Goal: Information Seeking & Learning: Learn about a topic

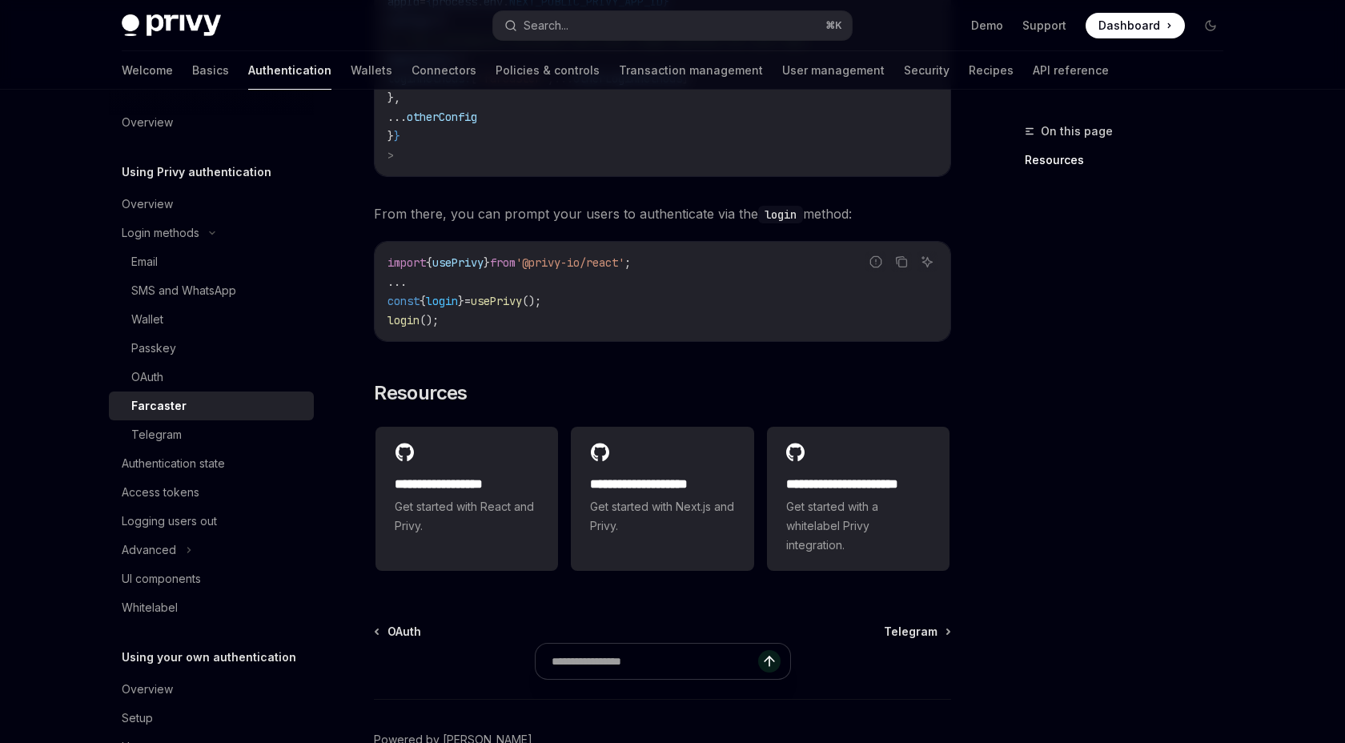
scroll to position [796, 0]
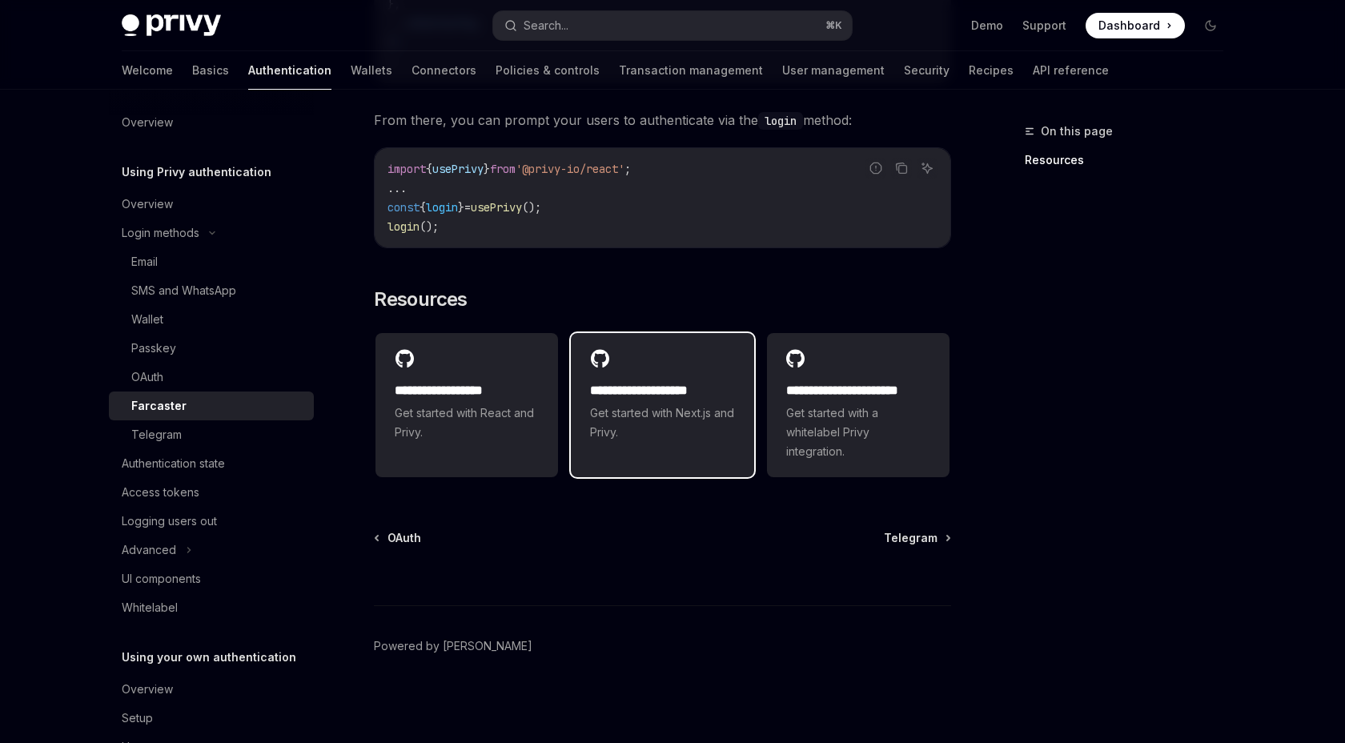
click at [622, 449] on div "**********" at bounding box center [662, 395] width 183 height 125
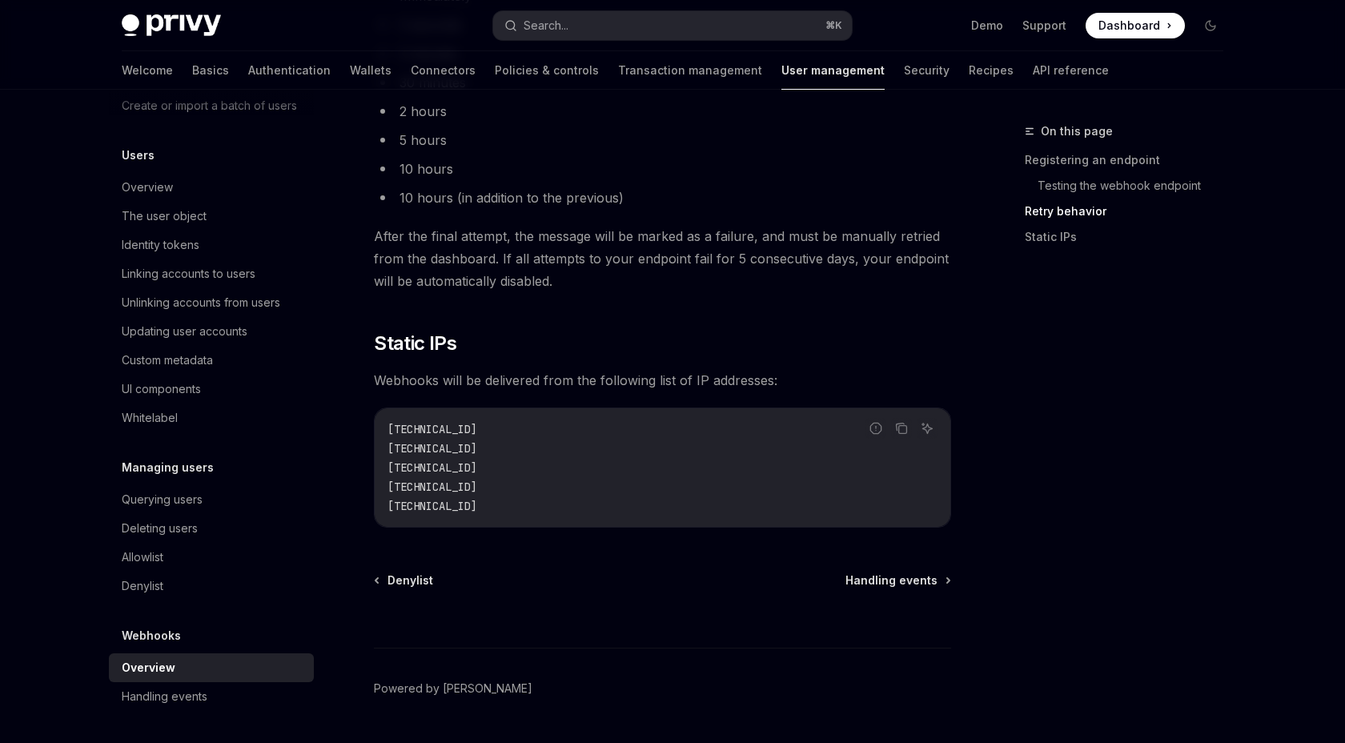
scroll to position [2032, 0]
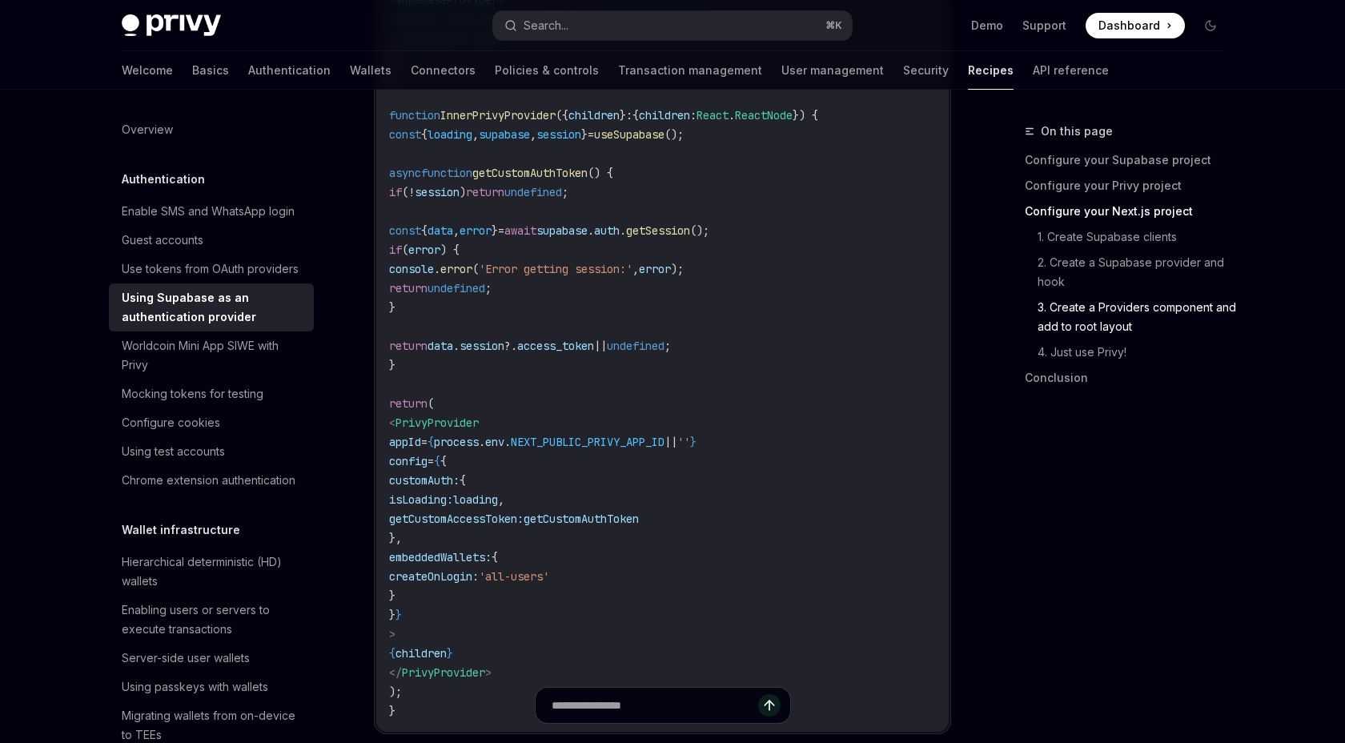
click at [173, 176] on h5 "Authentication" at bounding box center [163, 179] width 83 height 19
click at [263, 269] on div "Use tokens from OAuth providers" at bounding box center [210, 268] width 177 height 19
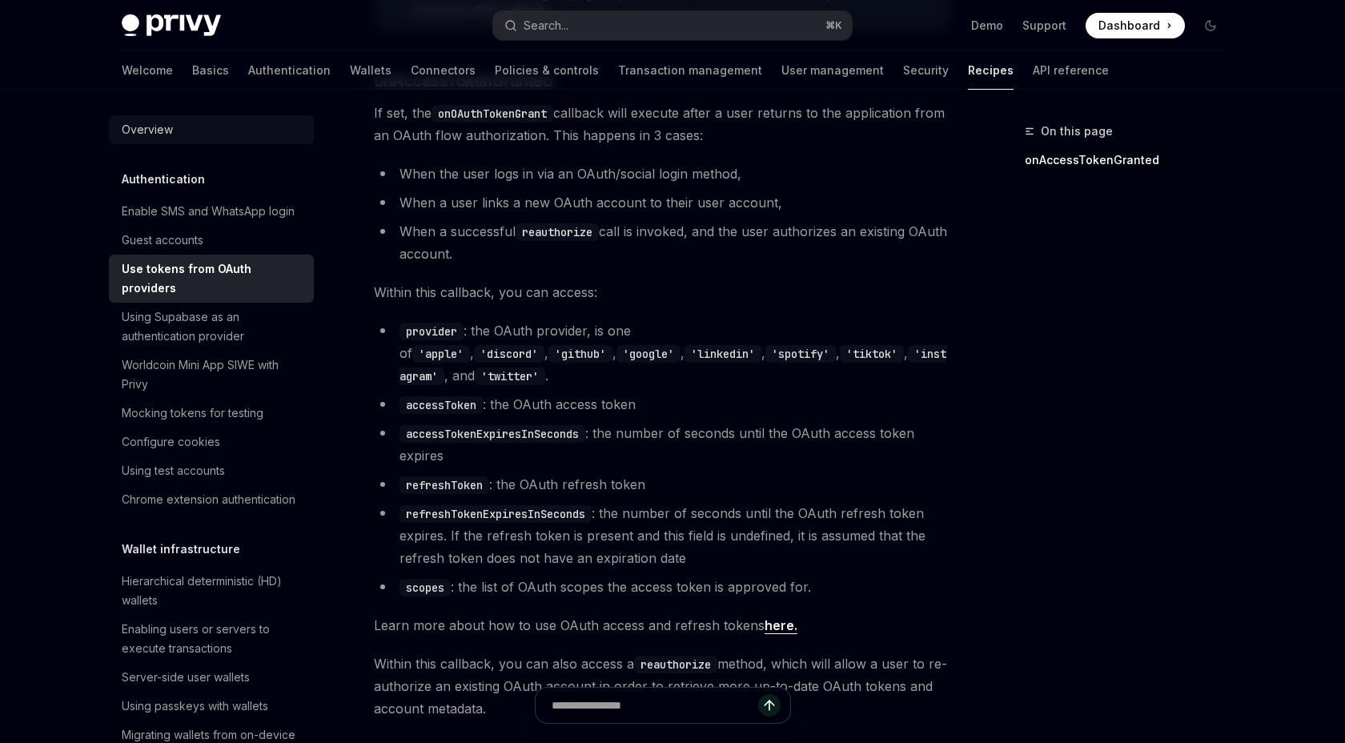
click at [150, 130] on div "Overview" at bounding box center [147, 129] width 51 height 19
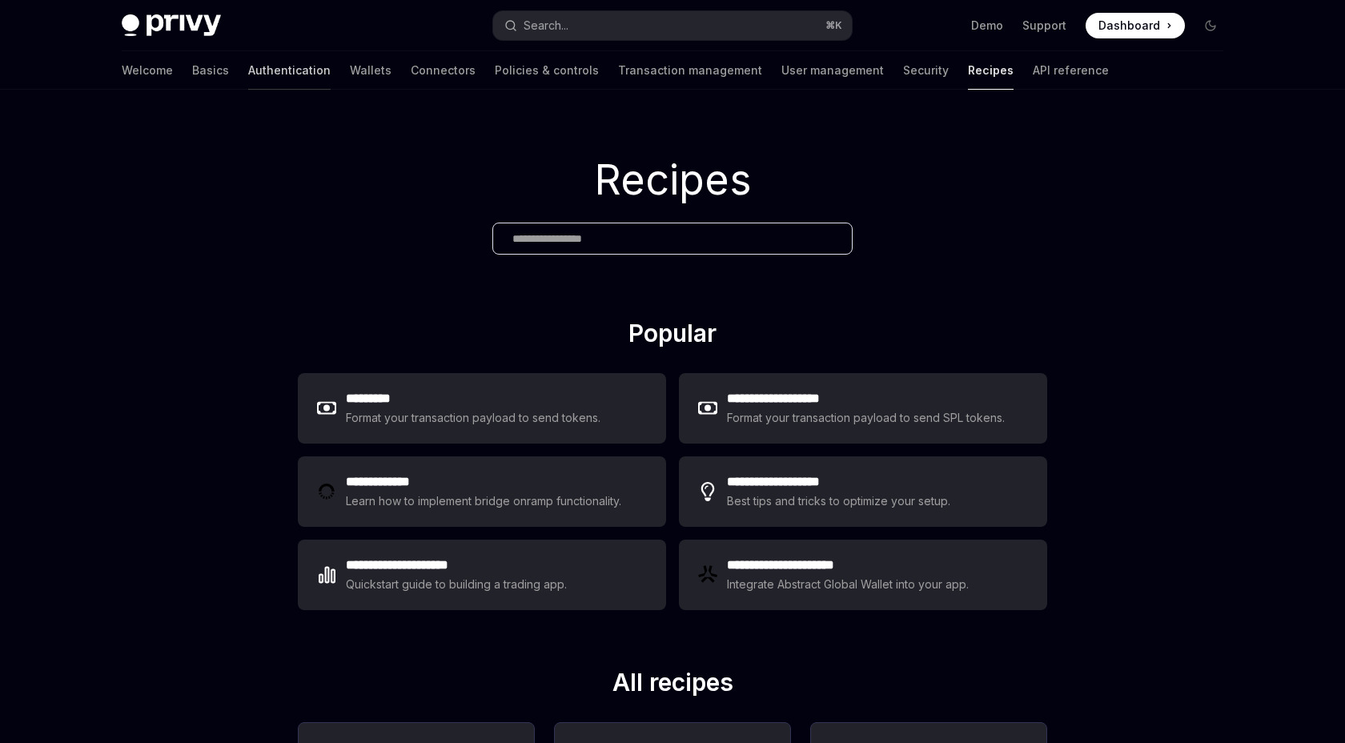
click at [248, 62] on link "Authentication" at bounding box center [289, 70] width 82 height 38
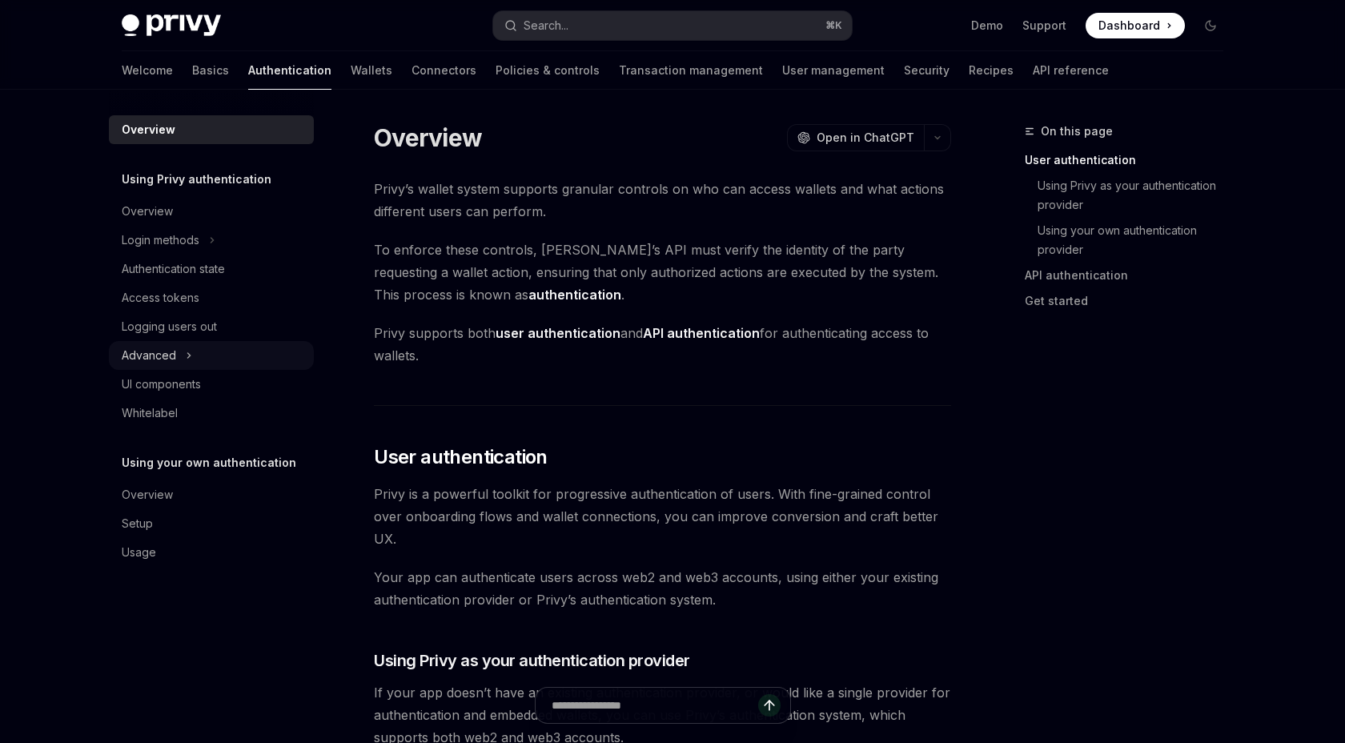
click at [203, 355] on div "Advanced" at bounding box center [211, 355] width 205 height 29
click at [199, 359] on div "Advanced" at bounding box center [211, 355] width 205 height 29
click at [195, 495] on div "Overview" at bounding box center [213, 494] width 183 height 19
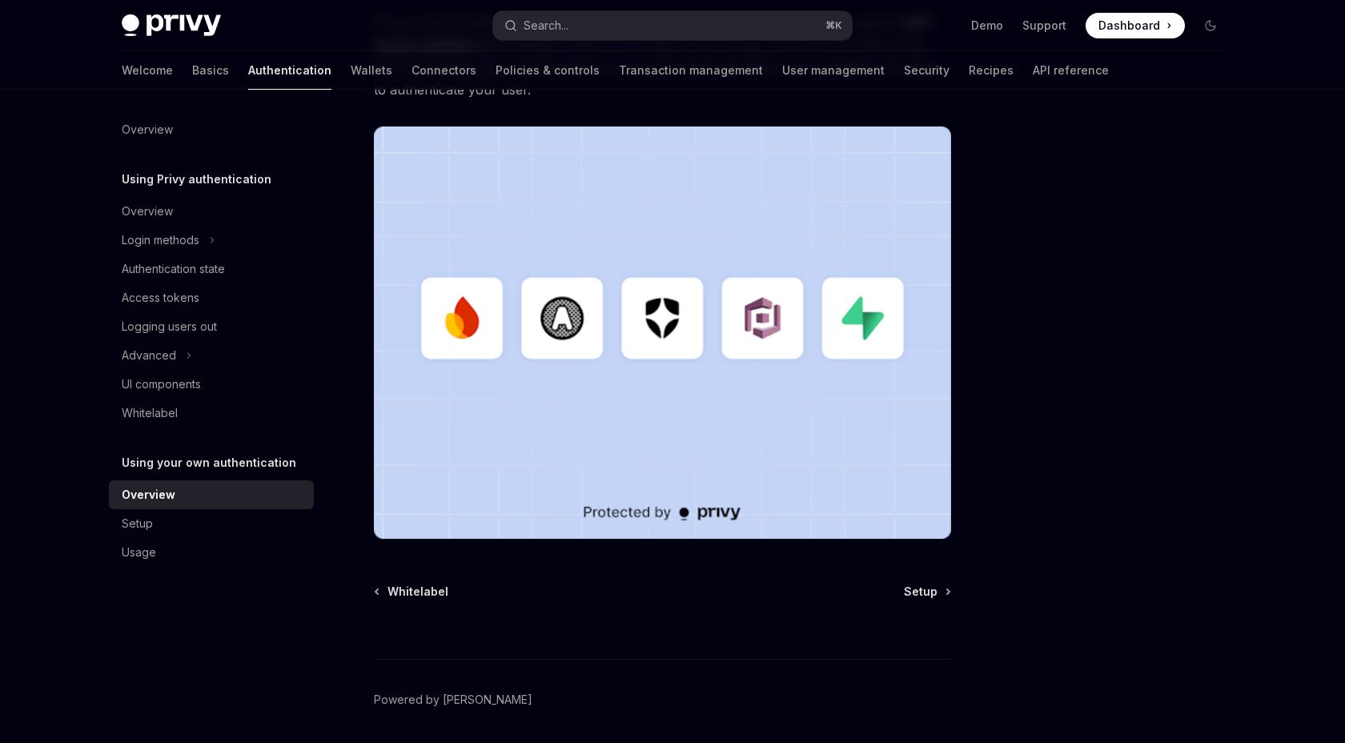
scroll to position [418, 0]
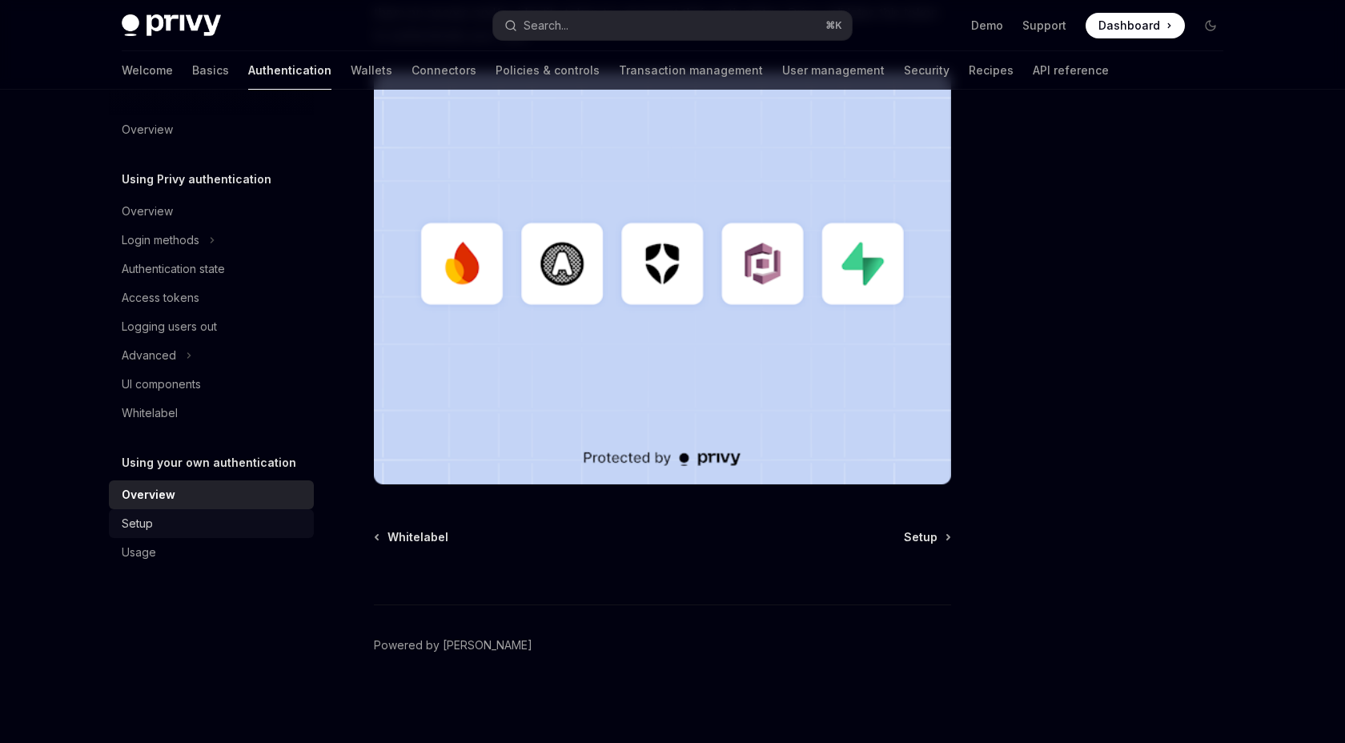
click at [199, 517] on div "Setup" at bounding box center [213, 523] width 183 height 19
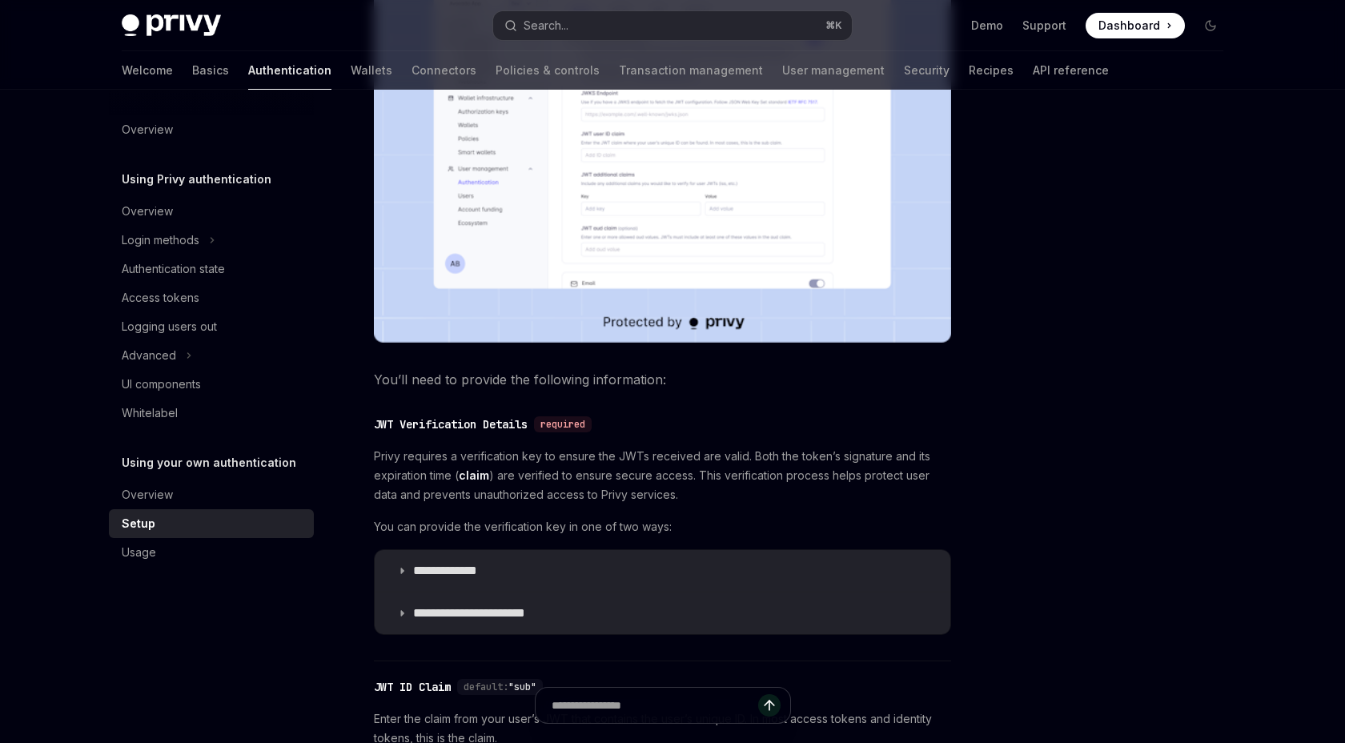
scroll to position [500, 0]
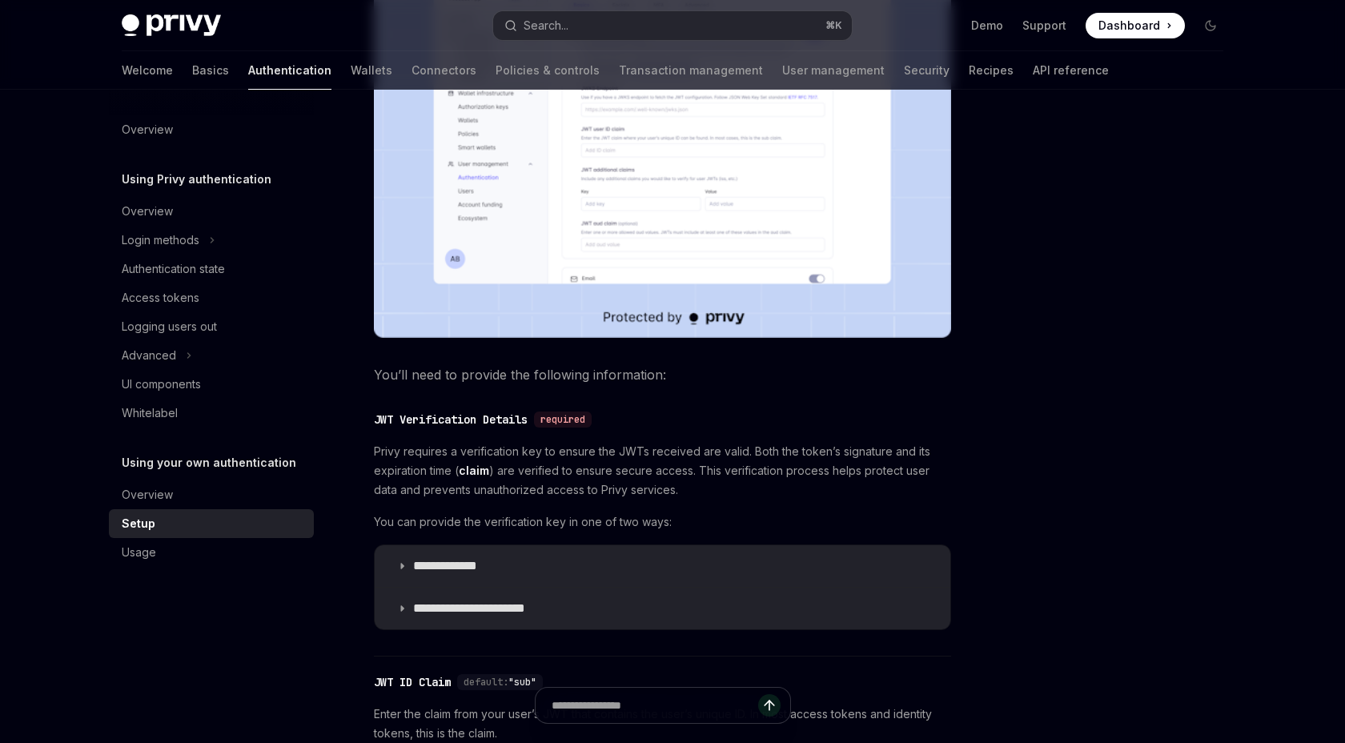
click at [556, 569] on summary "**********" at bounding box center [663, 566] width 576 height 42
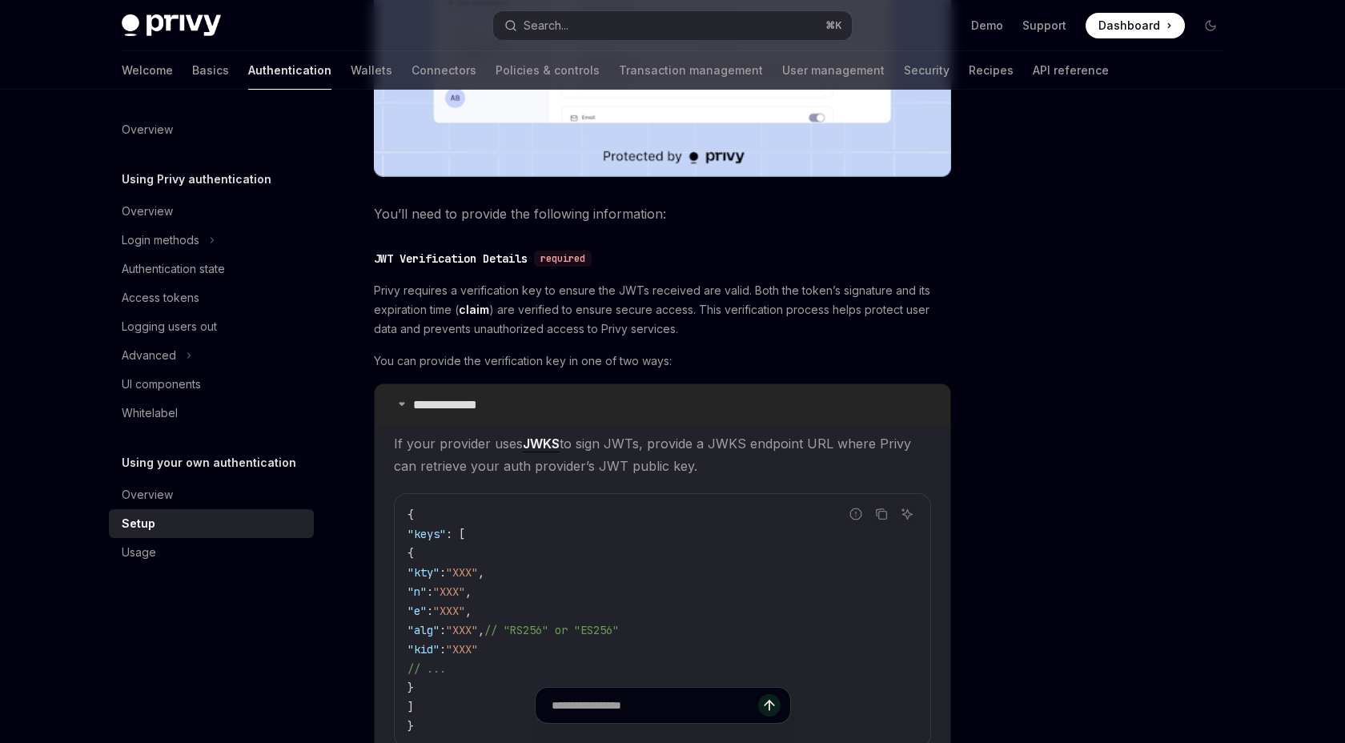
scroll to position [662, 0]
click at [510, 398] on summary "**********" at bounding box center [663, 404] width 576 height 42
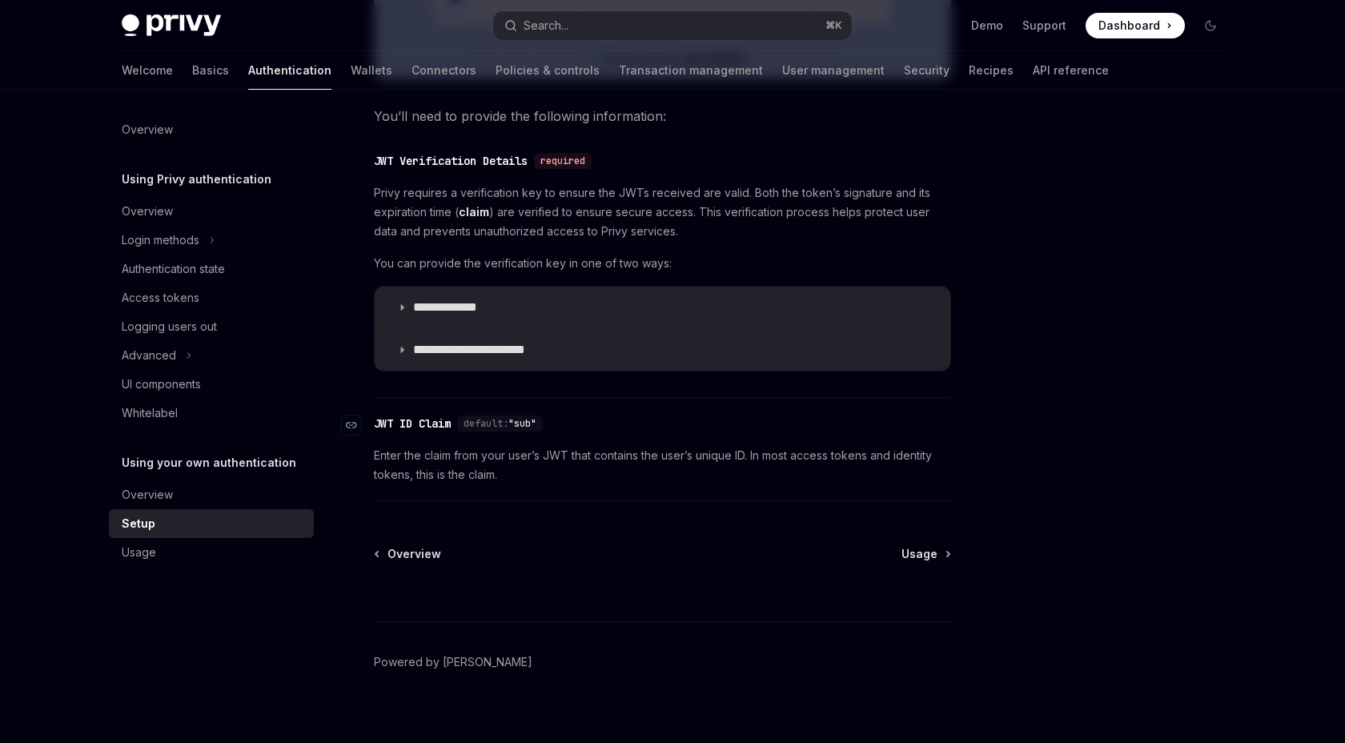
scroll to position [776, 0]
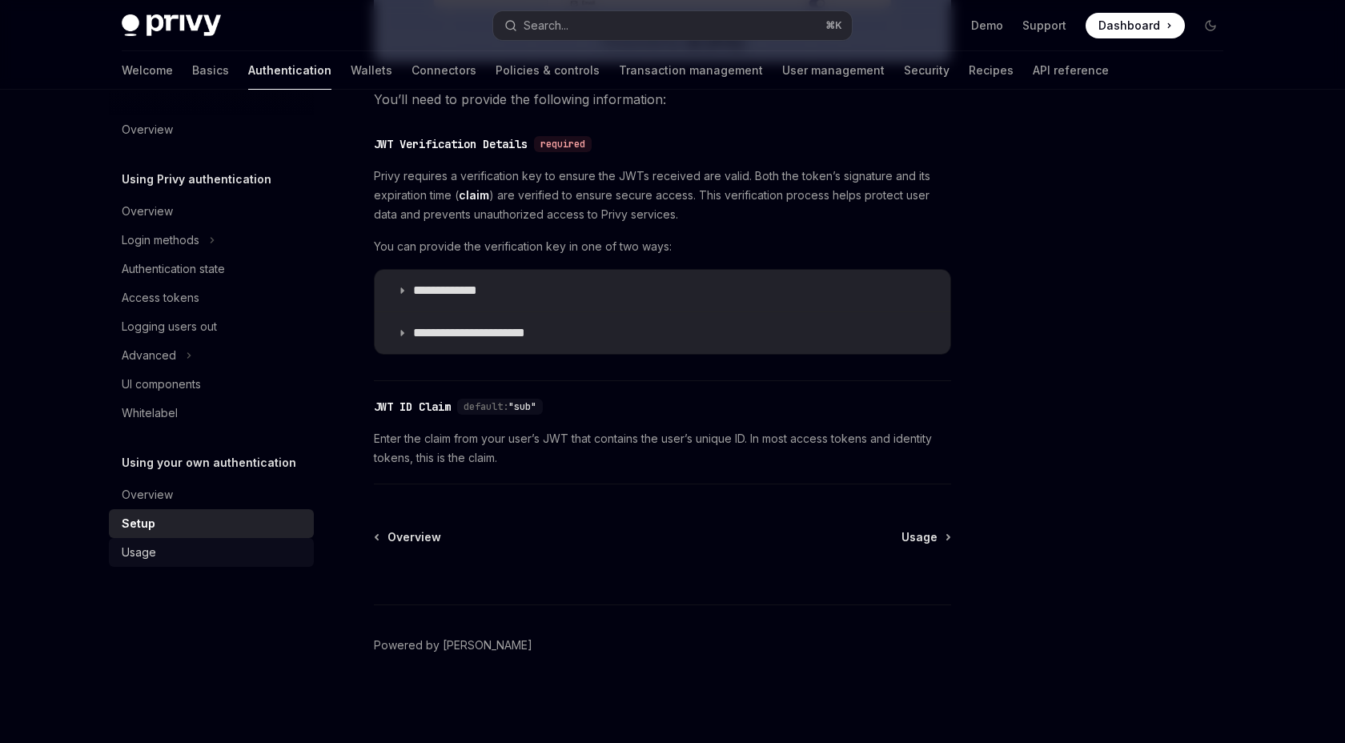
click at [249, 543] on div "Usage" at bounding box center [213, 552] width 183 height 19
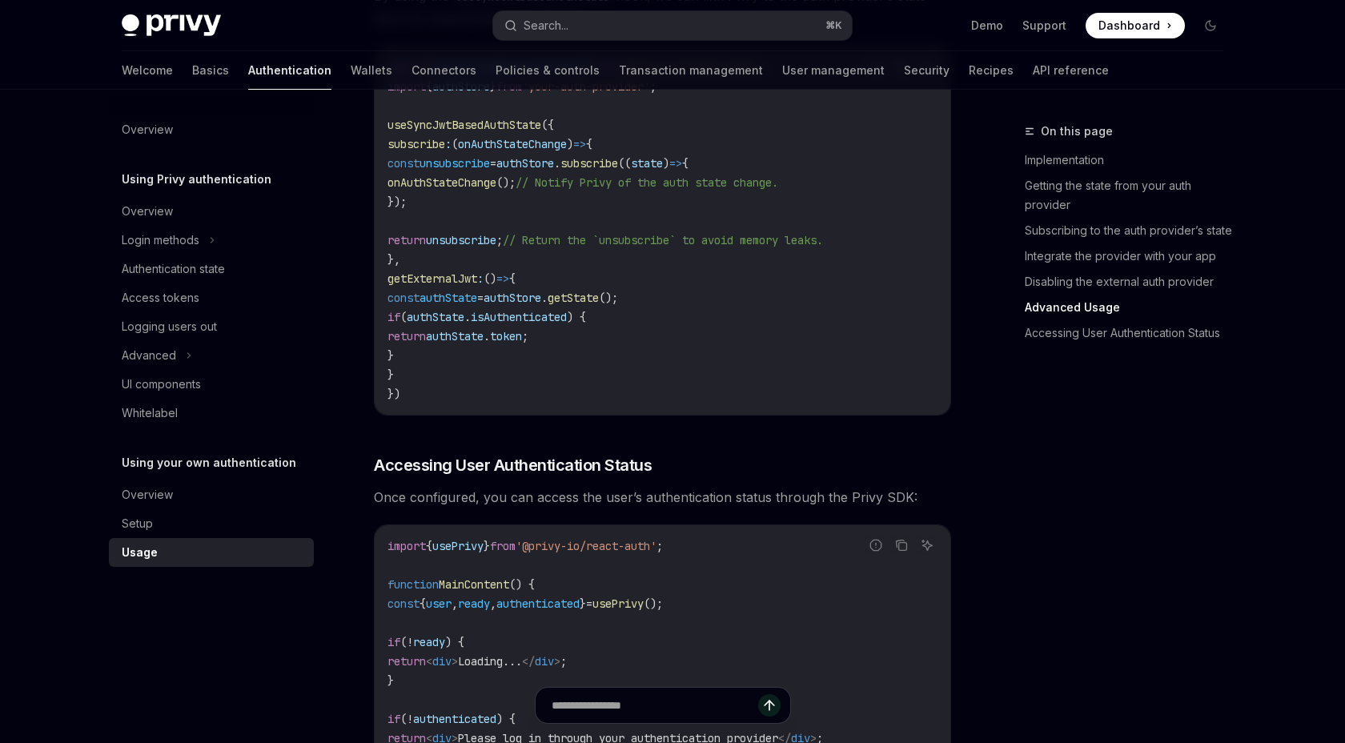
scroll to position [2715, 0]
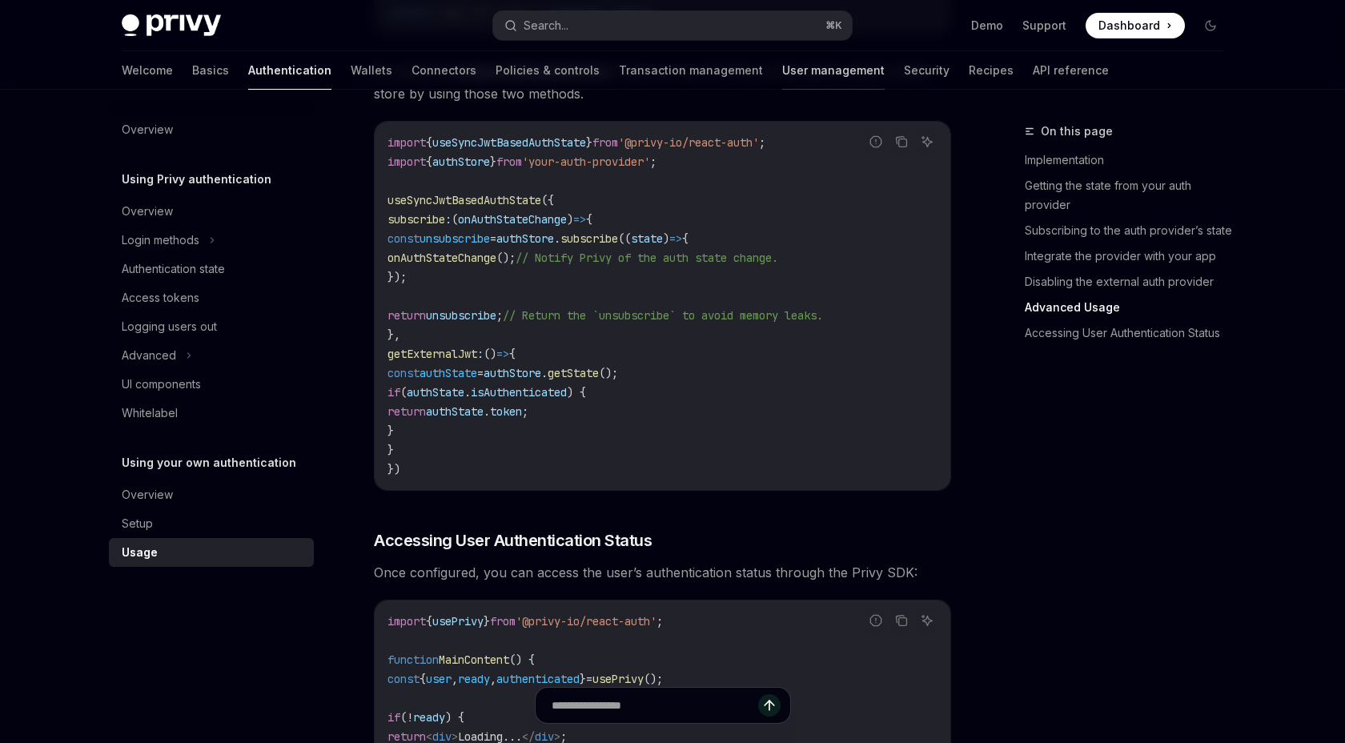
click at [782, 79] on link "User management" at bounding box center [833, 70] width 102 height 38
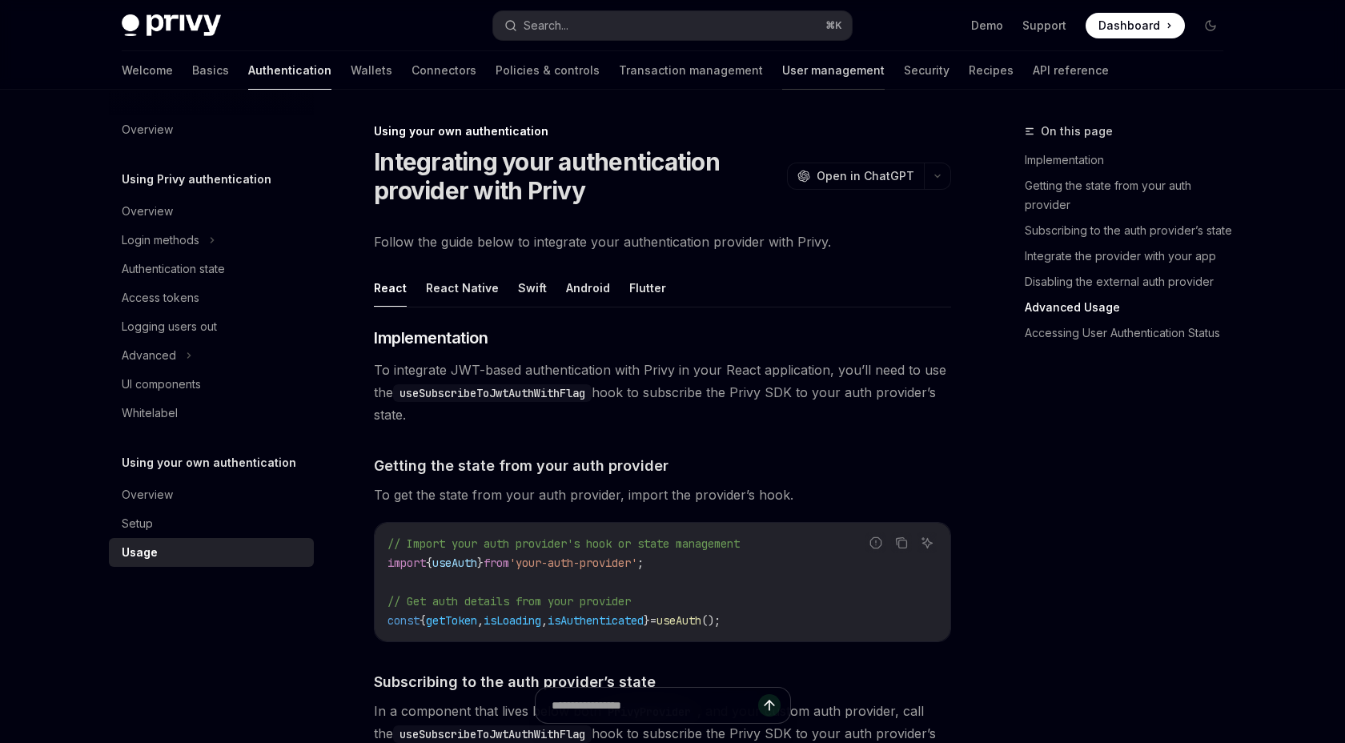
type textarea "*"
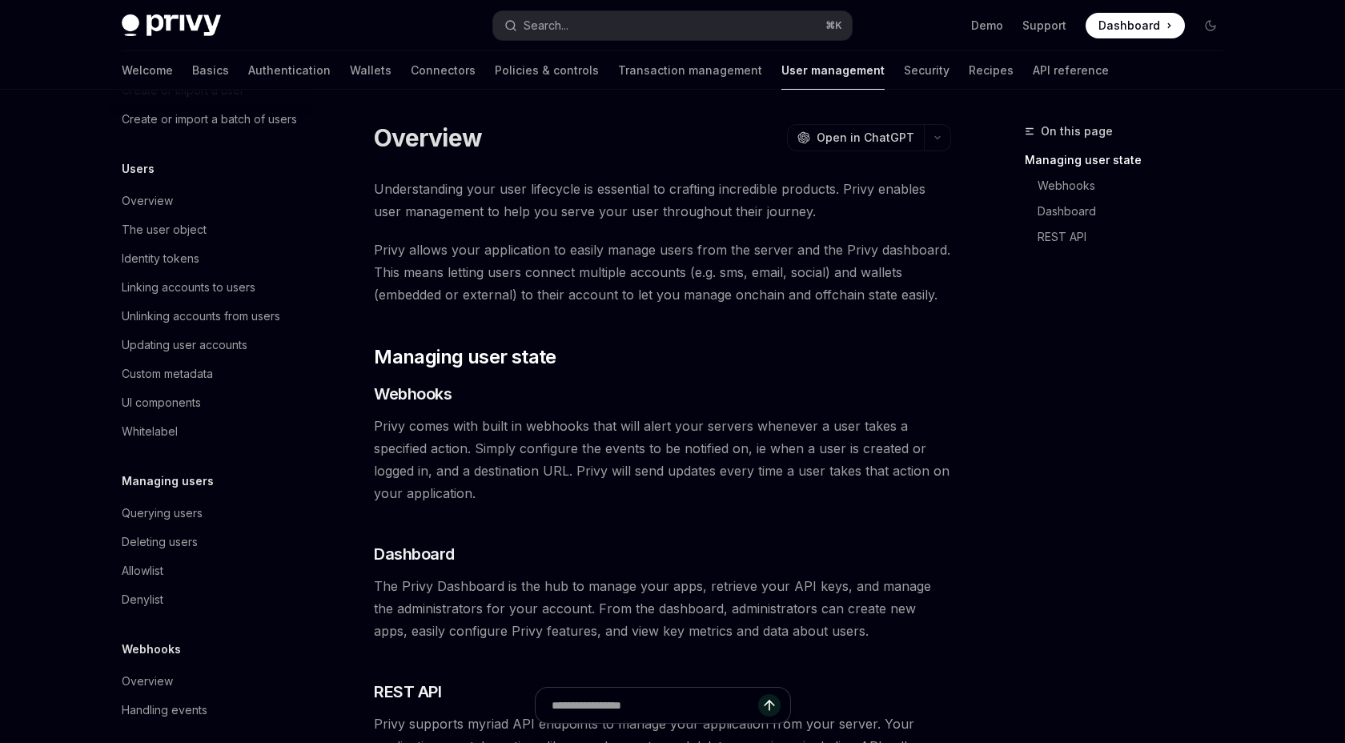
scroll to position [273, 0]
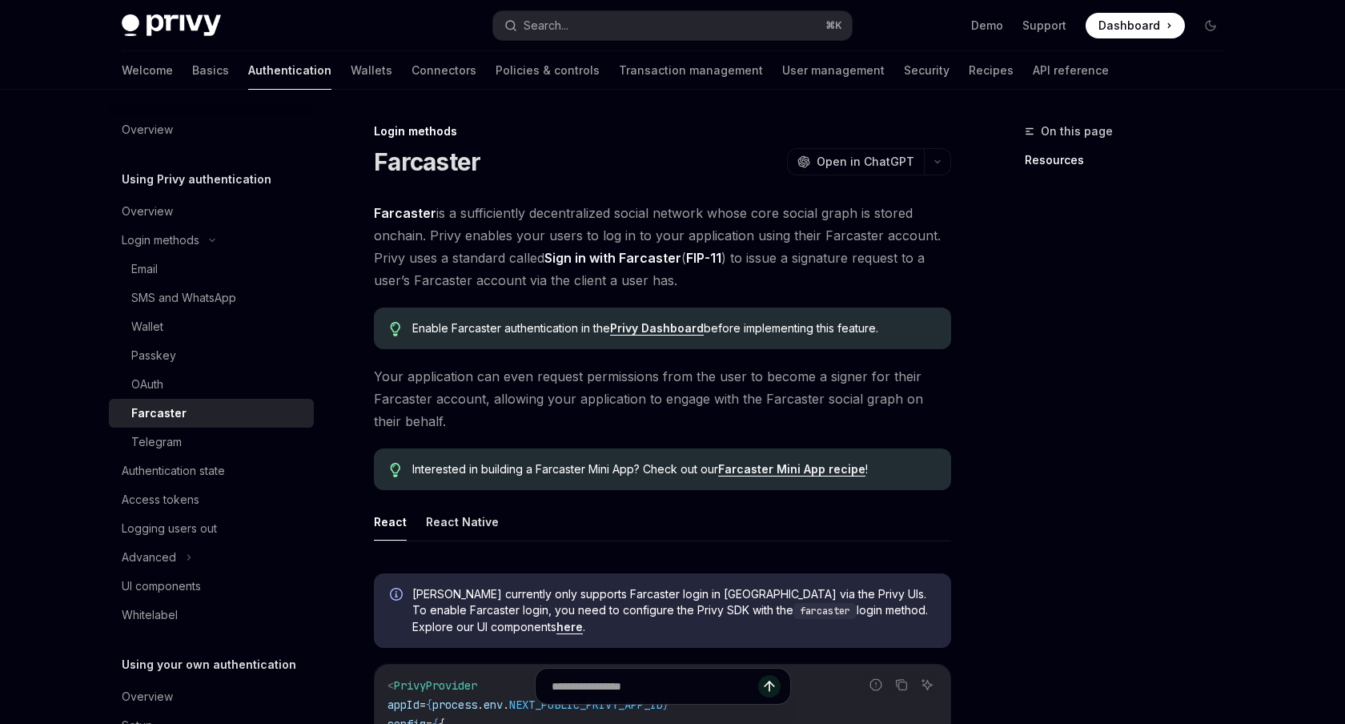
type textarea "*"
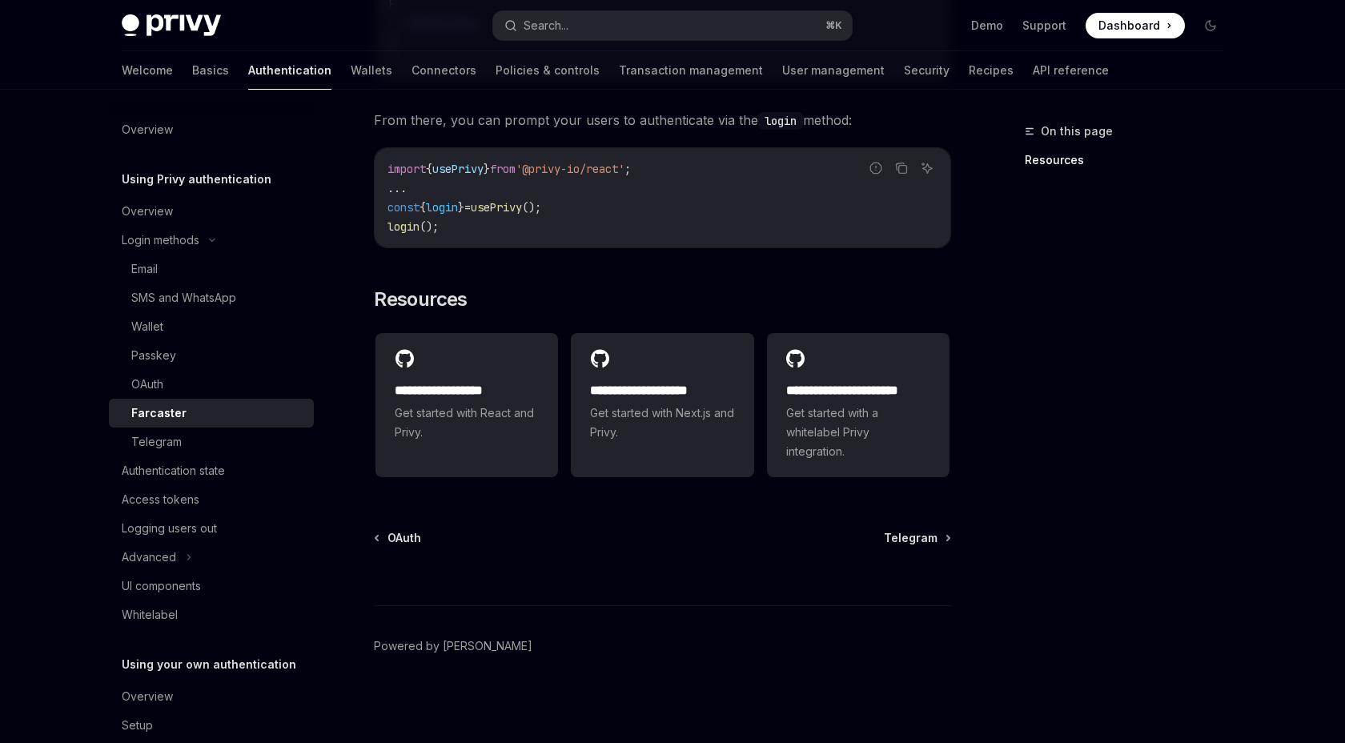
scroll to position [796, 0]
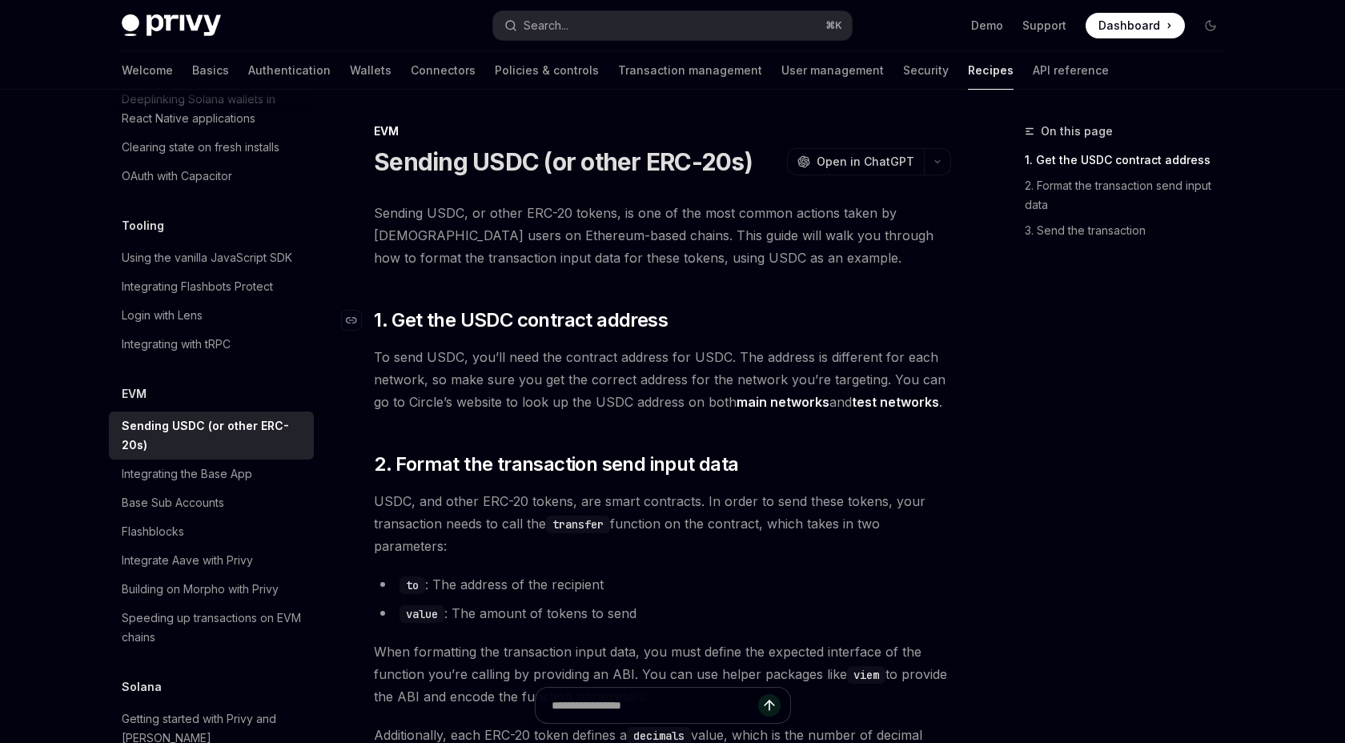
scroll to position [107, 0]
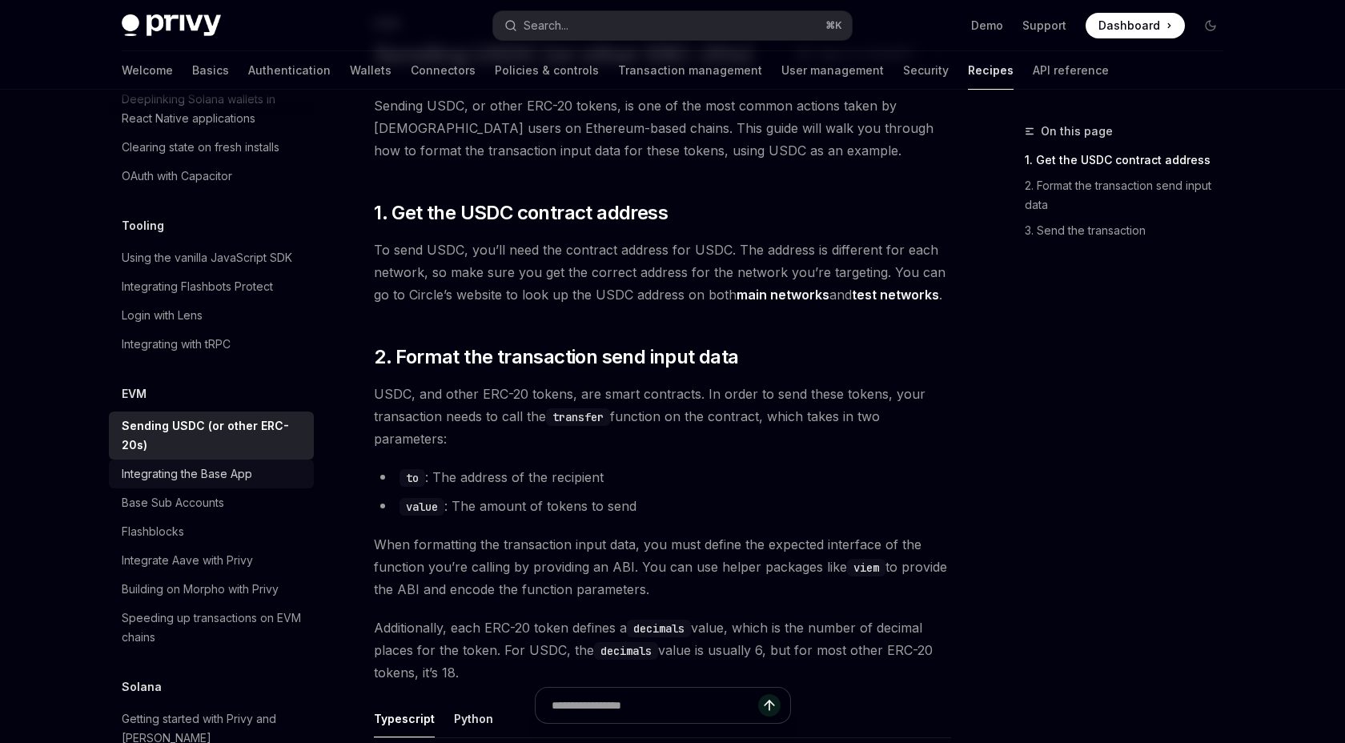
click at [215, 464] on div "Integrating the Base App" at bounding box center [187, 473] width 130 height 19
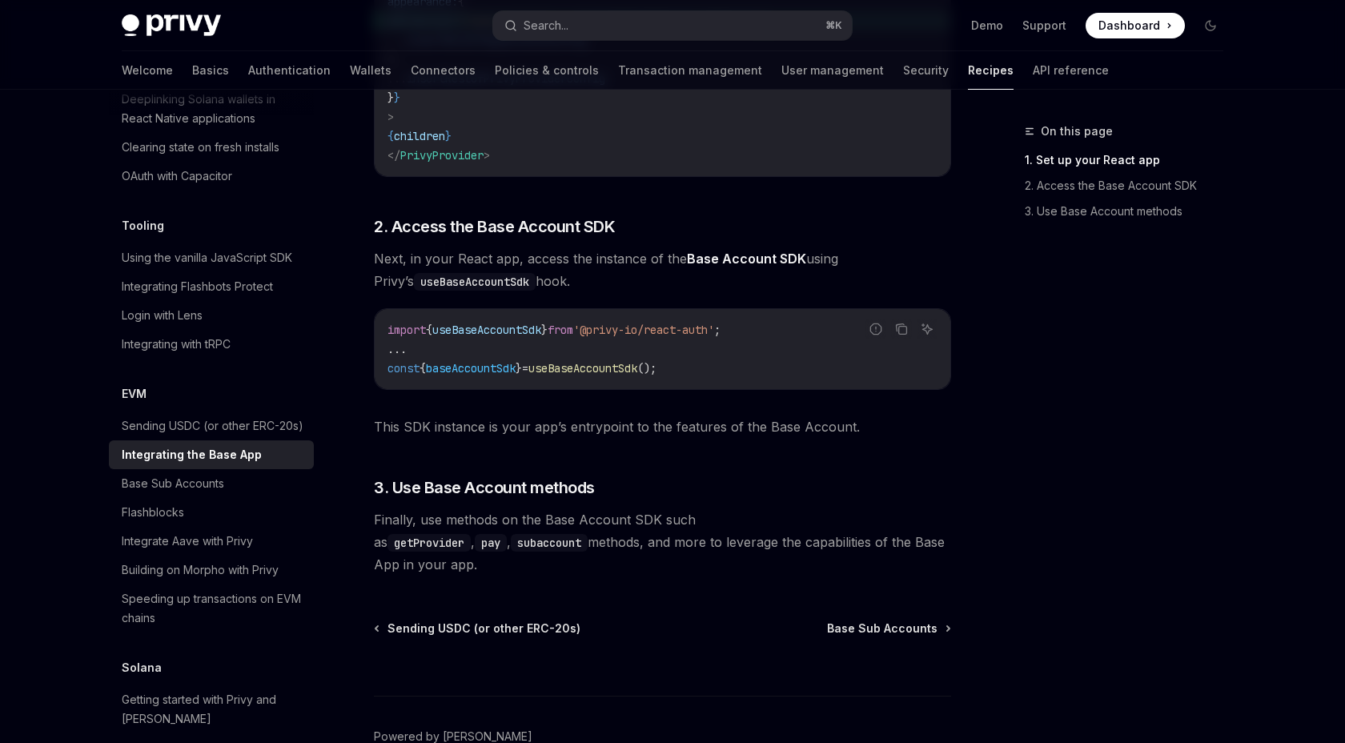
scroll to position [652, 0]
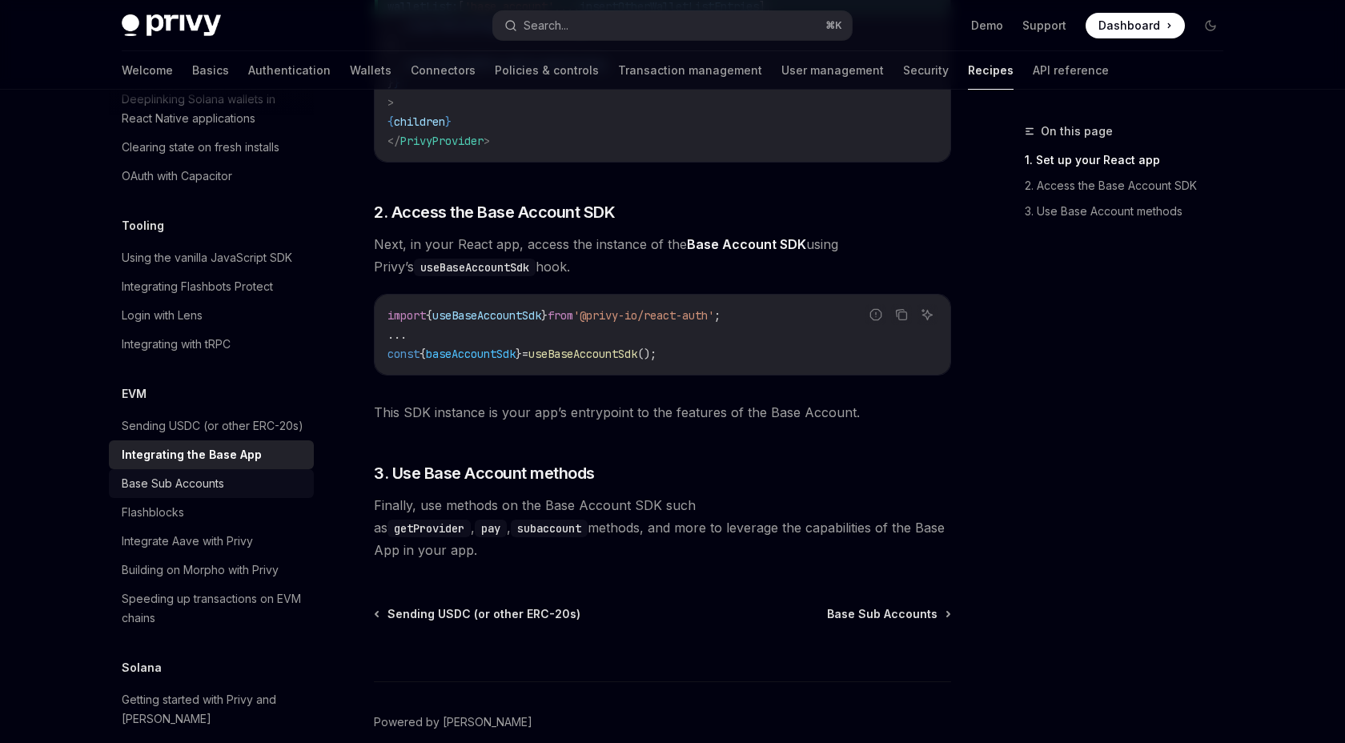
click at [191, 474] on div "Base Sub Accounts" at bounding box center [173, 483] width 102 height 19
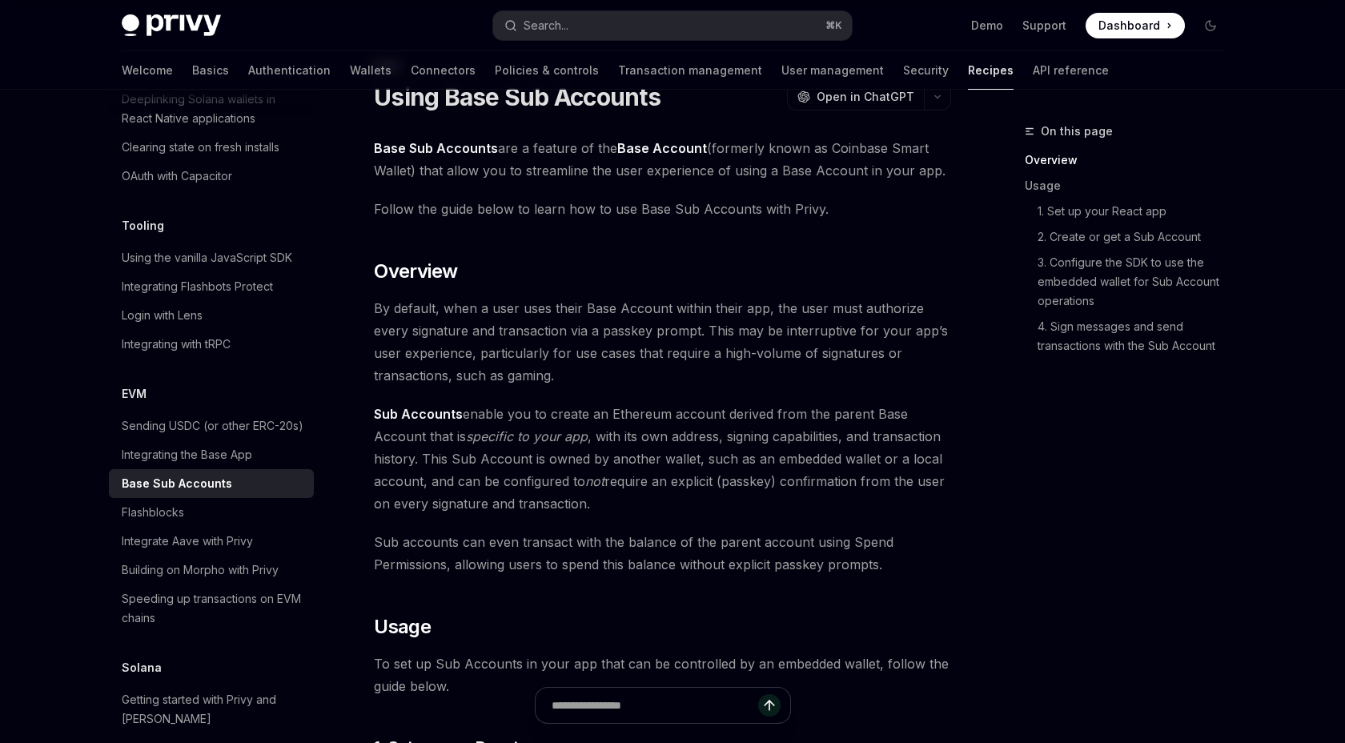
scroll to position [75, 0]
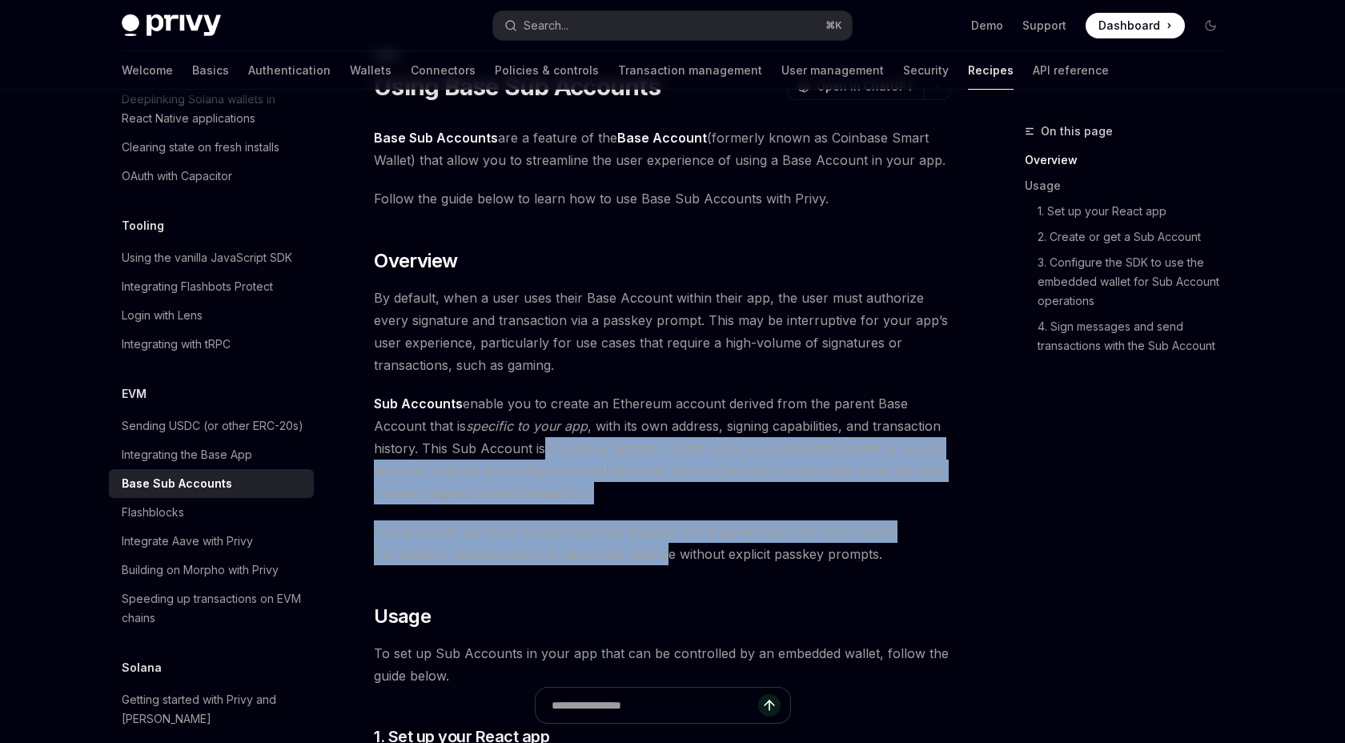
drag, startPoint x: 543, startPoint y: 447, endPoint x: 664, endPoint y: 547, distance: 157.0
click at [664, 547] on span "Sub accounts can even transact with the balance of the parent account using Spe…" at bounding box center [662, 542] width 577 height 45
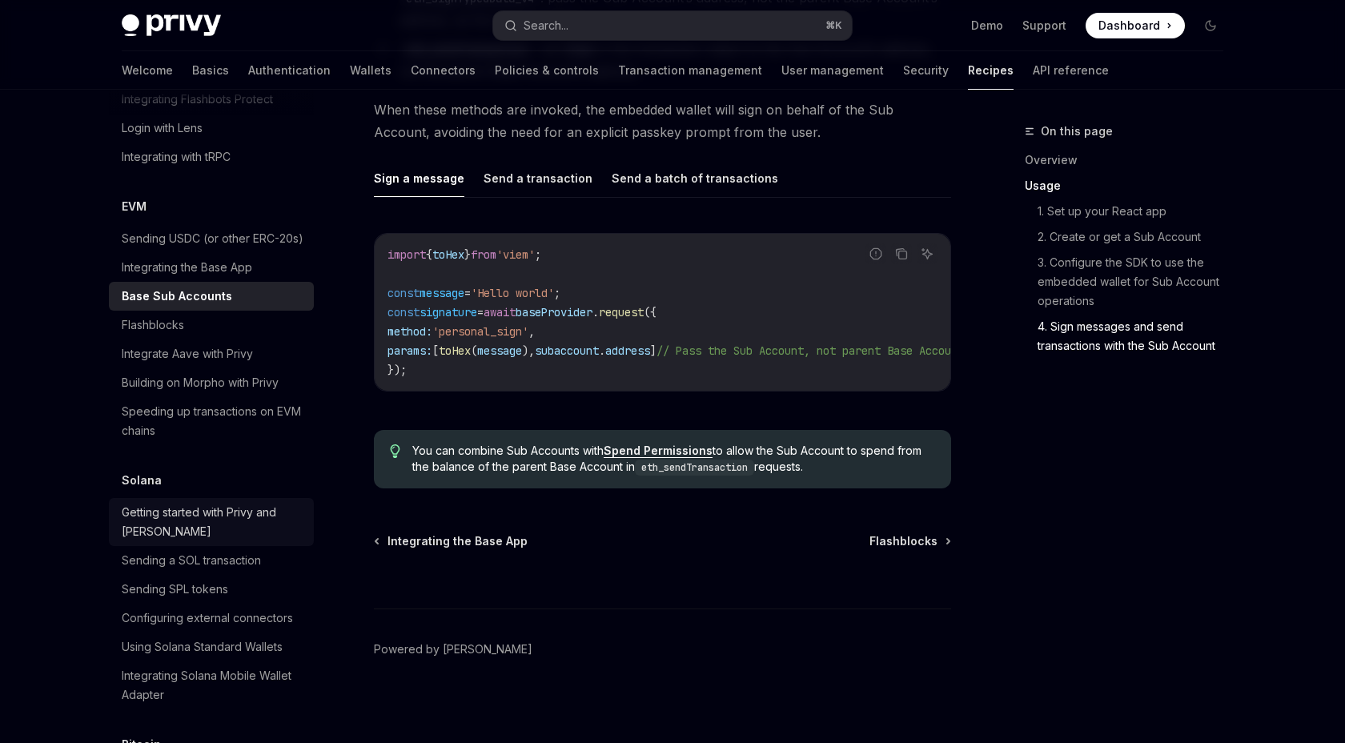
scroll to position [2173, 0]
click at [220, 348] on div "Integrate Aave with Privy" at bounding box center [187, 357] width 131 height 19
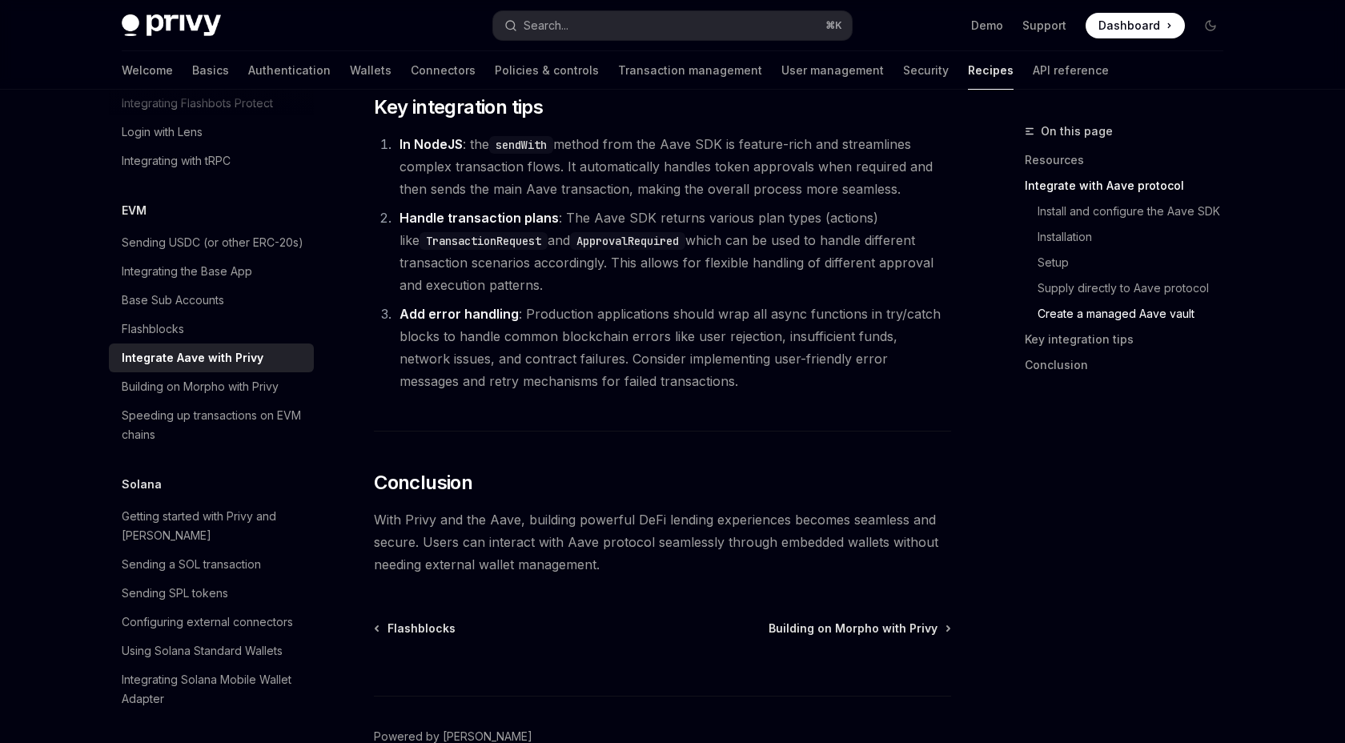
scroll to position [6032, 0]
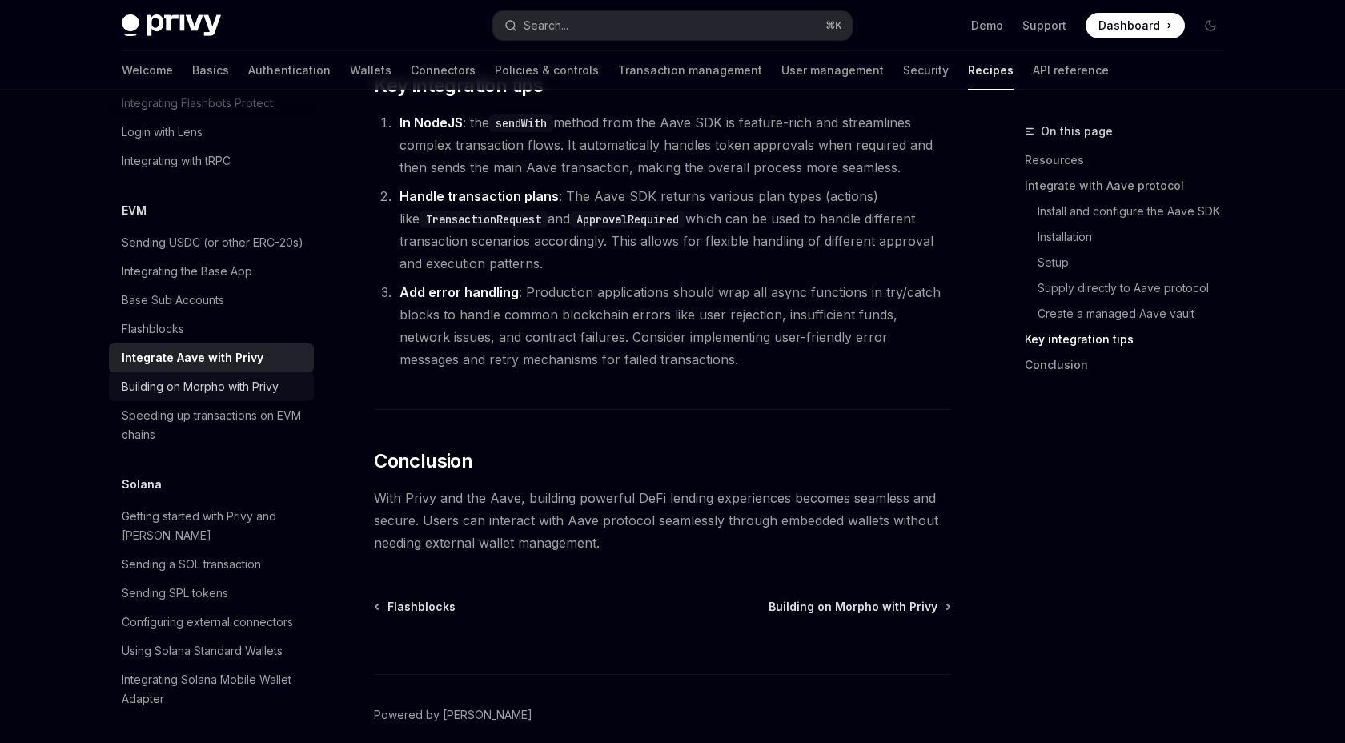
click at [223, 379] on link "Building on Morpho with Privy" at bounding box center [211, 386] width 205 height 29
type textarea "*"
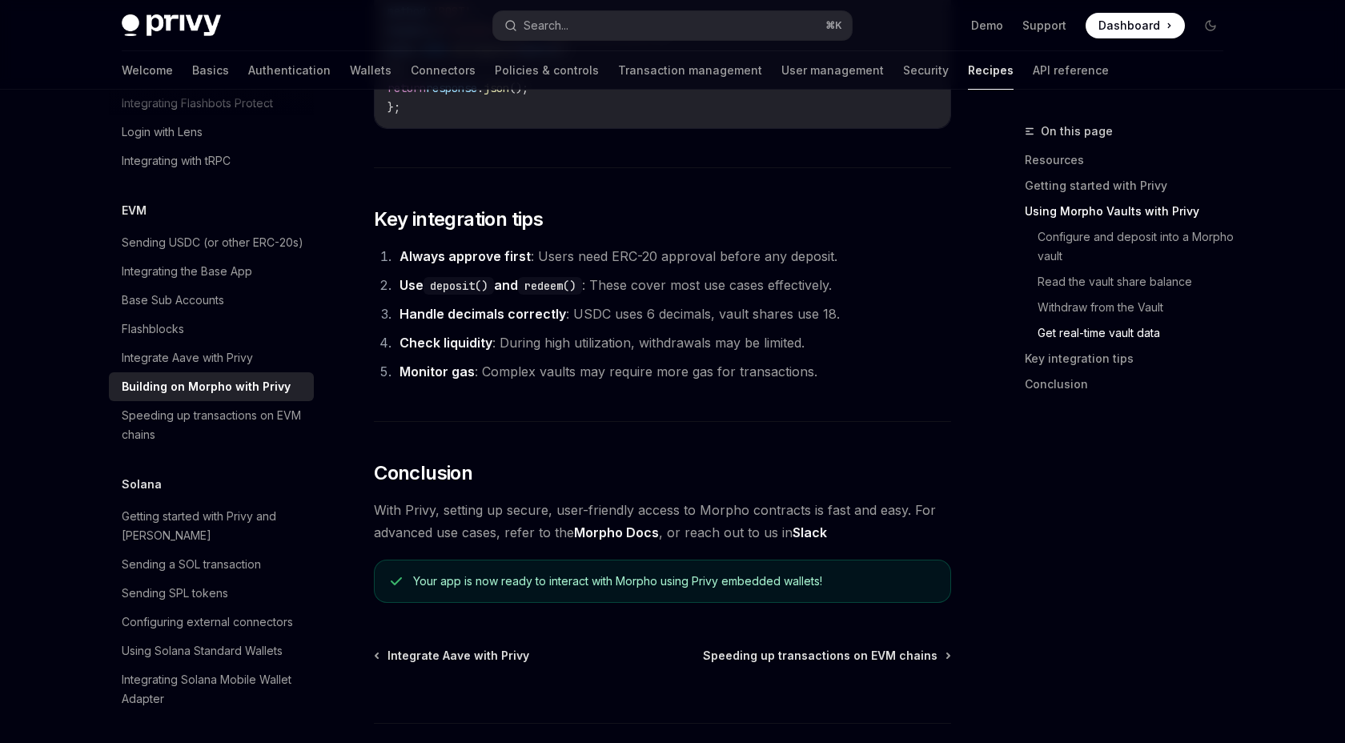
scroll to position [3958, 0]
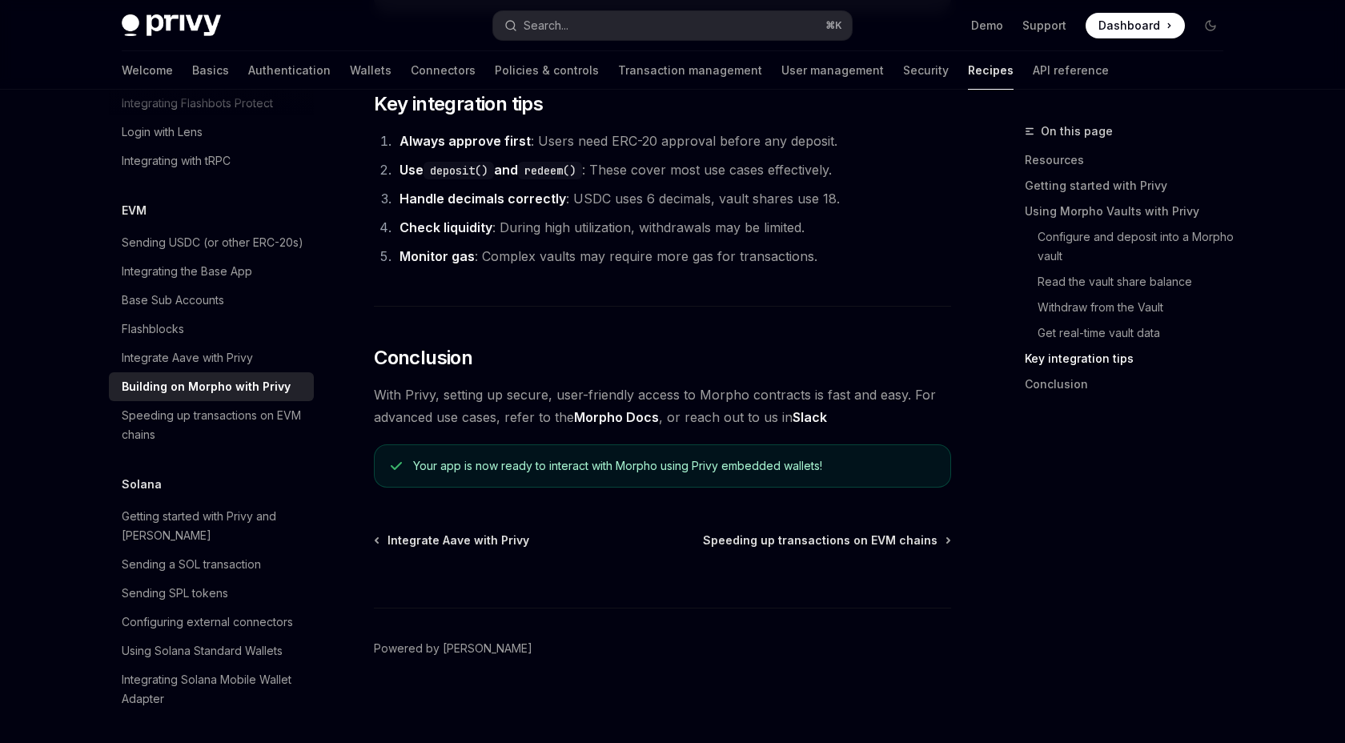
click at [644, 416] on link "Morpho Docs" at bounding box center [616, 417] width 85 height 17
